Goal: Task Accomplishment & Management: Complete application form

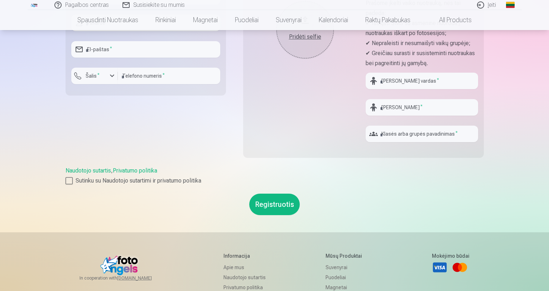
scroll to position [179, 0]
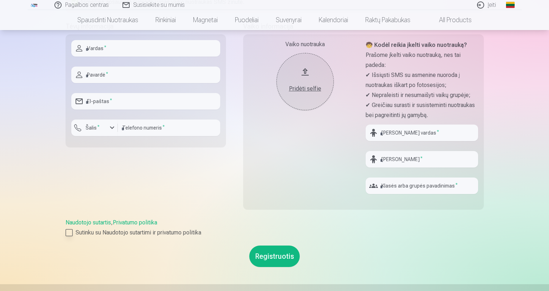
click at [69, 234] on div at bounding box center [68, 232] width 7 height 7
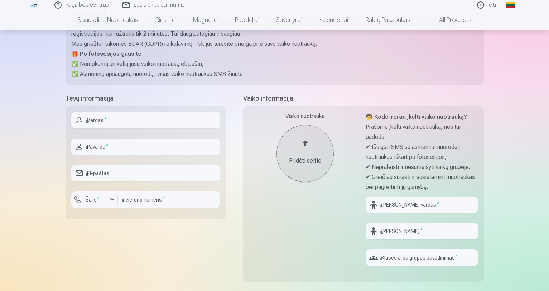
scroll to position [107, 0]
click at [107, 118] on input "text" at bounding box center [145, 120] width 149 height 16
type input "*******"
click at [127, 146] on input "text" at bounding box center [145, 146] width 149 height 16
type input "**********"
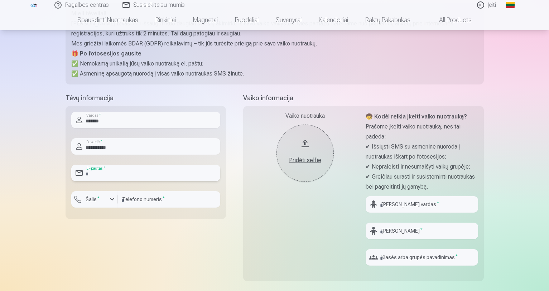
click at [131, 177] on input "email" at bounding box center [145, 173] width 149 height 16
type input "**********"
click at [98, 198] on sup "*" at bounding box center [98, 198] width 2 height 5
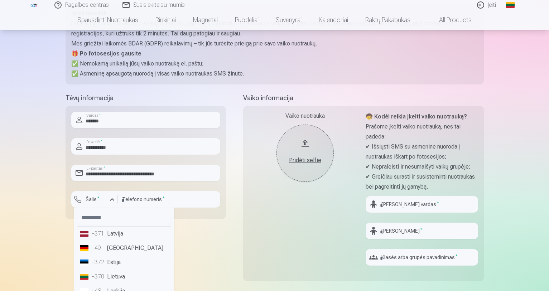
click at [118, 278] on li "+370 Lietuva" at bounding box center [124, 276] width 94 height 14
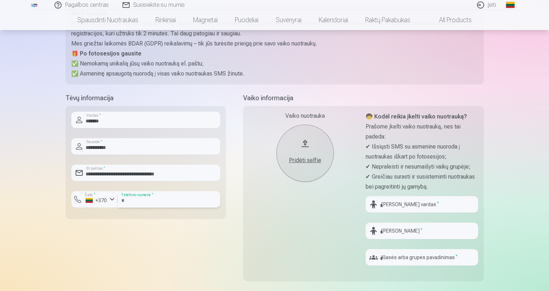
click at [181, 202] on input "number" at bounding box center [169, 199] width 102 height 16
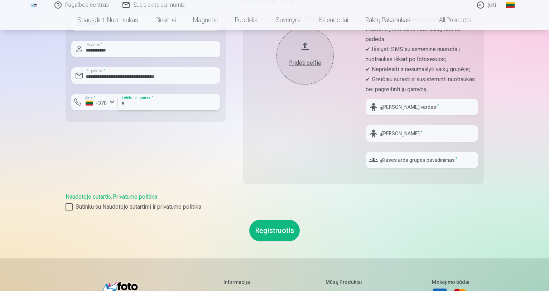
scroll to position [215, 0]
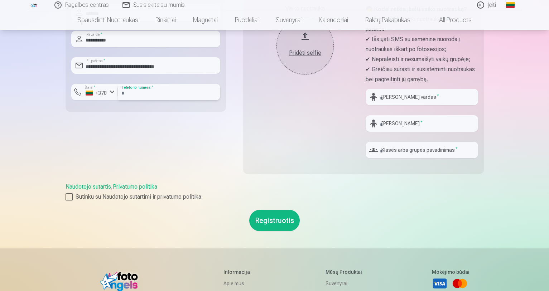
type input "********"
click at [281, 218] on button "Registruotis" at bounding box center [274, 220] width 50 height 21
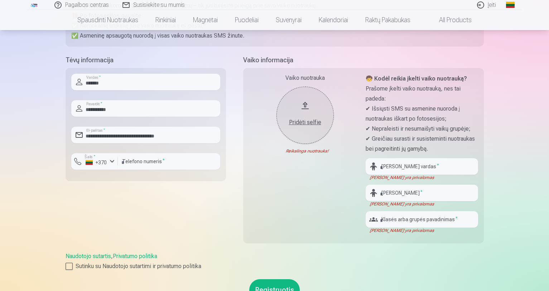
scroll to position [143, 0]
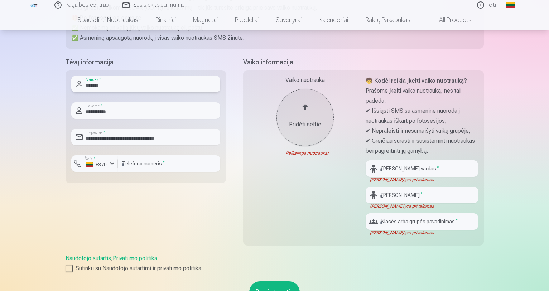
drag, startPoint x: 117, startPoint y: 87, endPoint x: 39, endPoint y: 91, distance: 78.1
click at [39, 91] on div "Pagalbos centras Susisiekite su mumis Įeiti Global Lithuanian (lt) English (en)…" at bounding box center [274, 187] width 549 height 660
drag, startPoint x: 136, startPoint y: 109, endPoint x: 115, endPoint y: 127, distance: 28.2
click at [3, 118] on div "Pagalbos centras Susisiekite su mumis Įeiti Global Lithuanian (lt) English (en)…" at bounding box center [274, 187] width 549 height 660
drag, startPoint x: 177, startPoint y: 140, endPoint x: 83, endPoint y: 165, distance: 97.1
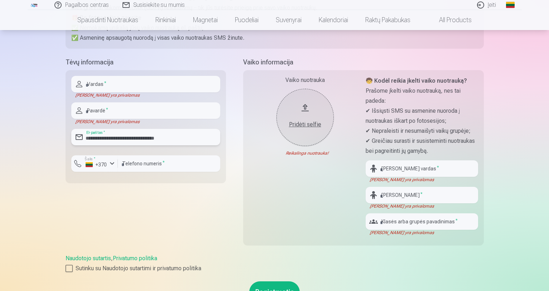
click at [34, 153] on div "Pagalbos centras Susisiekite su mumis Įeiti Global Lithuanian (lt) English (en)…" at bounding box center [274, 187] width 549 height 660
drag, startPoint x: 159, startPoint y: 166, endPoint x: 25, endPoint y: 167, distance: 133.5
click at [20, 167] on div "Pagalbos centras Susisiekite su mumis Įeiti Global Lithuanian (lt) English (en)…" at bounding box center [274, 187] width 549 height 660
drag, startPoint x: 108, startPoint y: 162, endPoint x: 92, endPoint y: 160, distance: 15.7
click at [85, 162] on button "Šalis * +370" at bounding box center [94, 163] width 47 height 16
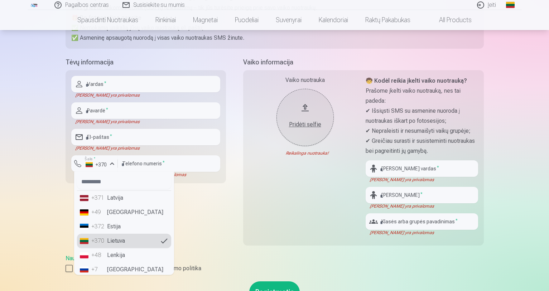
drag, startPoint x: 2, startPoint y: 124, endPoint x: 17, endPoint y: 128, distance: 16.0
click at [2, 124] on div "Pagalbos centras Susisiekite su mumis Įeiti Global Lithuanian (lt) English (en)…" at bounding box center [274, 187] width 549 height 660
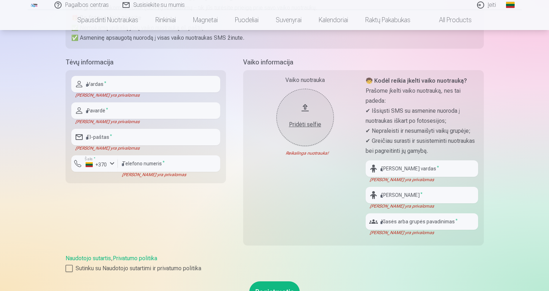
click at [26, 128] on div "Pagalbos centras Susisiekite su mumis Įeiti Global Lithuanian (lt) English (en)…" at bounding box center [274, 187] width 549 height 660
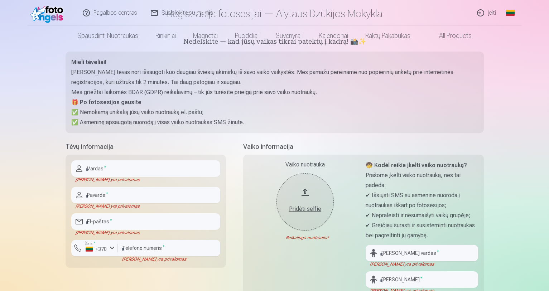
scroll to position [0, 0]
